Goal: Information Seeking & Learning: Learn about a topic

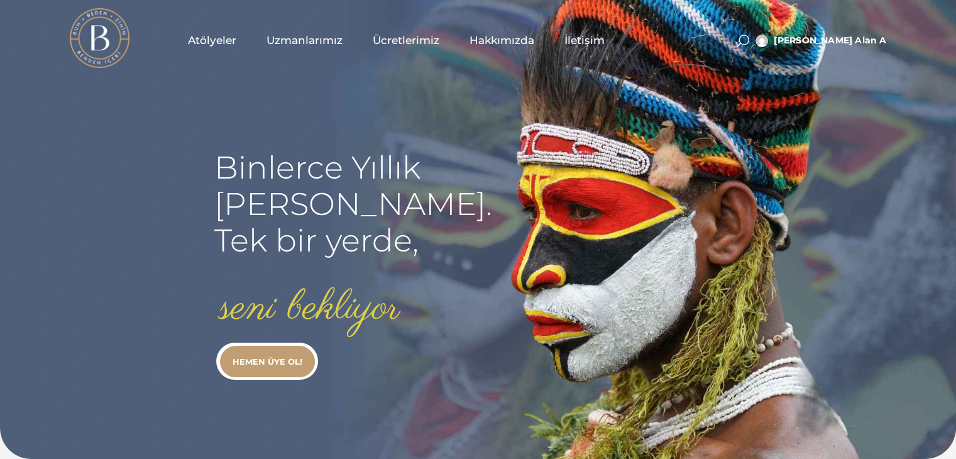
click at [316, 40] on span "Uzmanlarımız" at bounding box center [305, 40] width 76 height 14
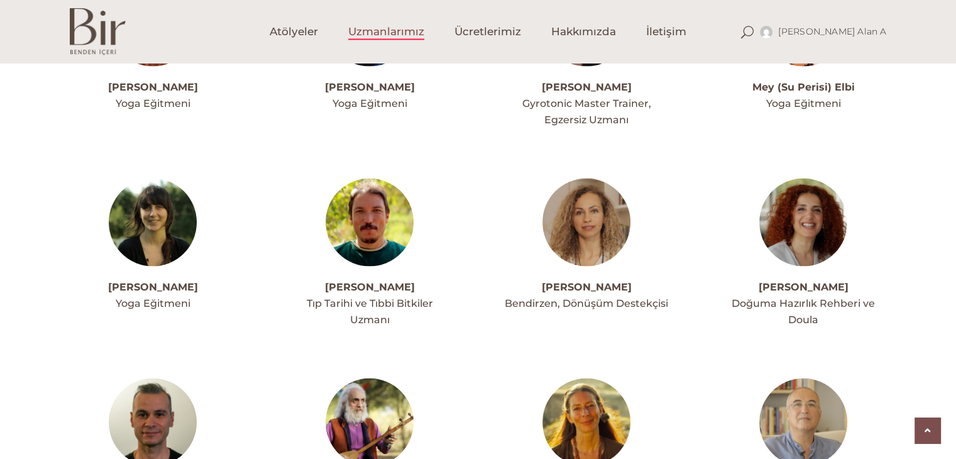
scroll to position [2578, 0]
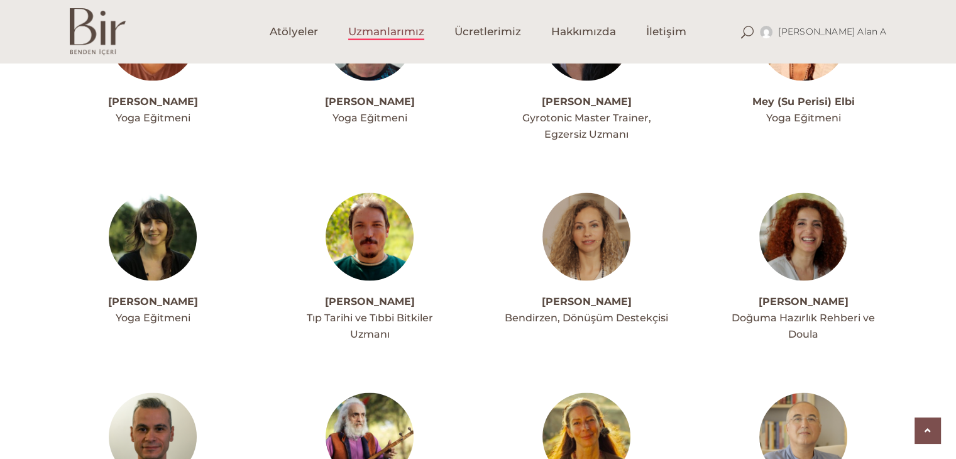
click at [158, 193] on img at bounding box center [153, 237] width 88 height 88
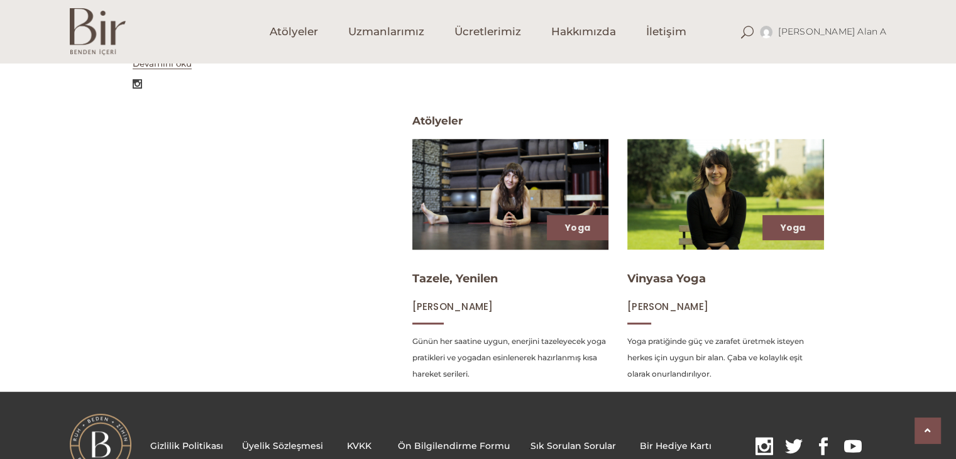
scroll to position [503, 0]
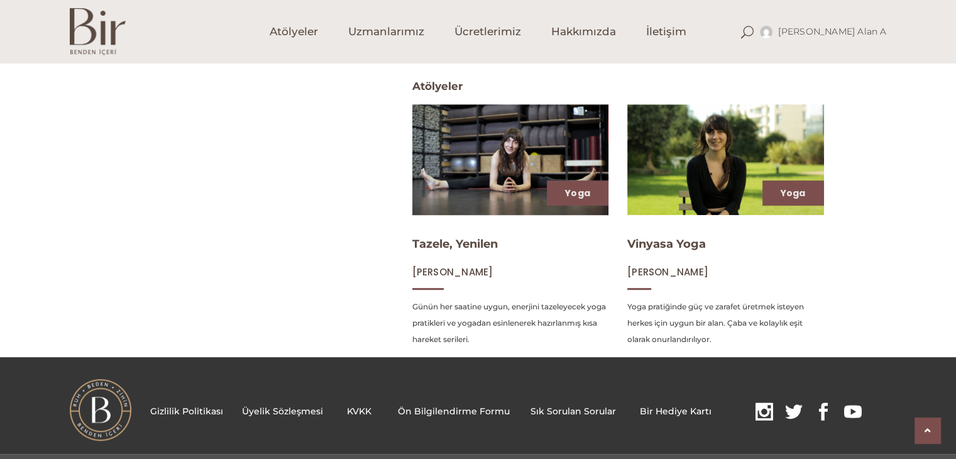
click at [500, 156] on img at bounding box center [510, 159] width 202 height 114
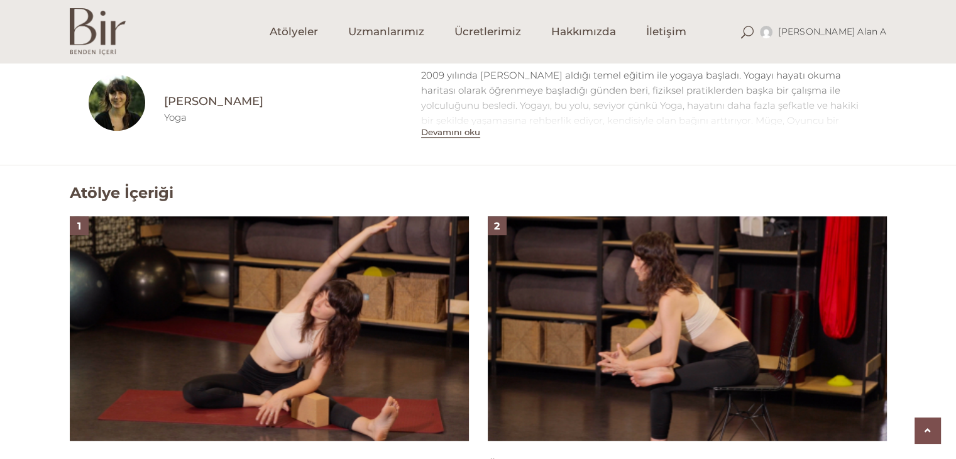
scroll to position [692, 0]
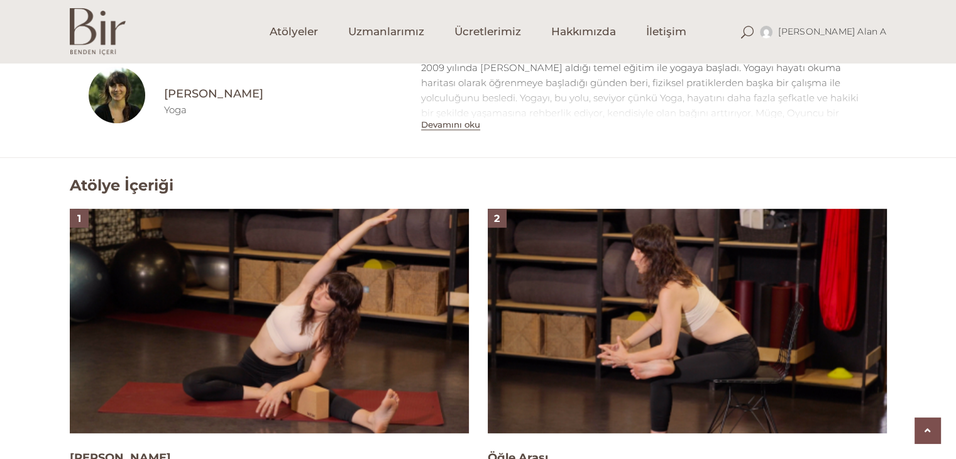
click at [378, 294] on img at bounding box center [269, 321] width 399 height 224
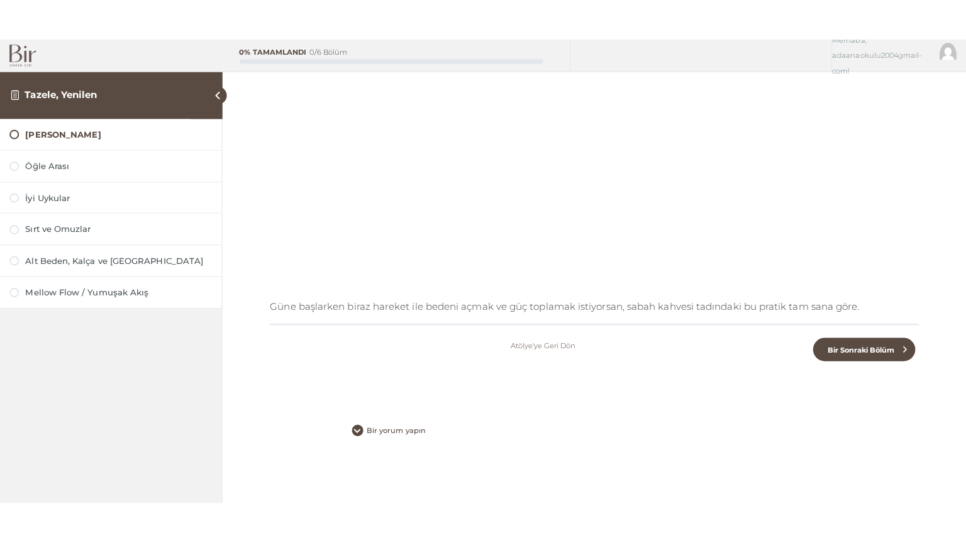
scroll to position [152, 0]
